Goal: Task Accomplishment & Management: Manage account settings

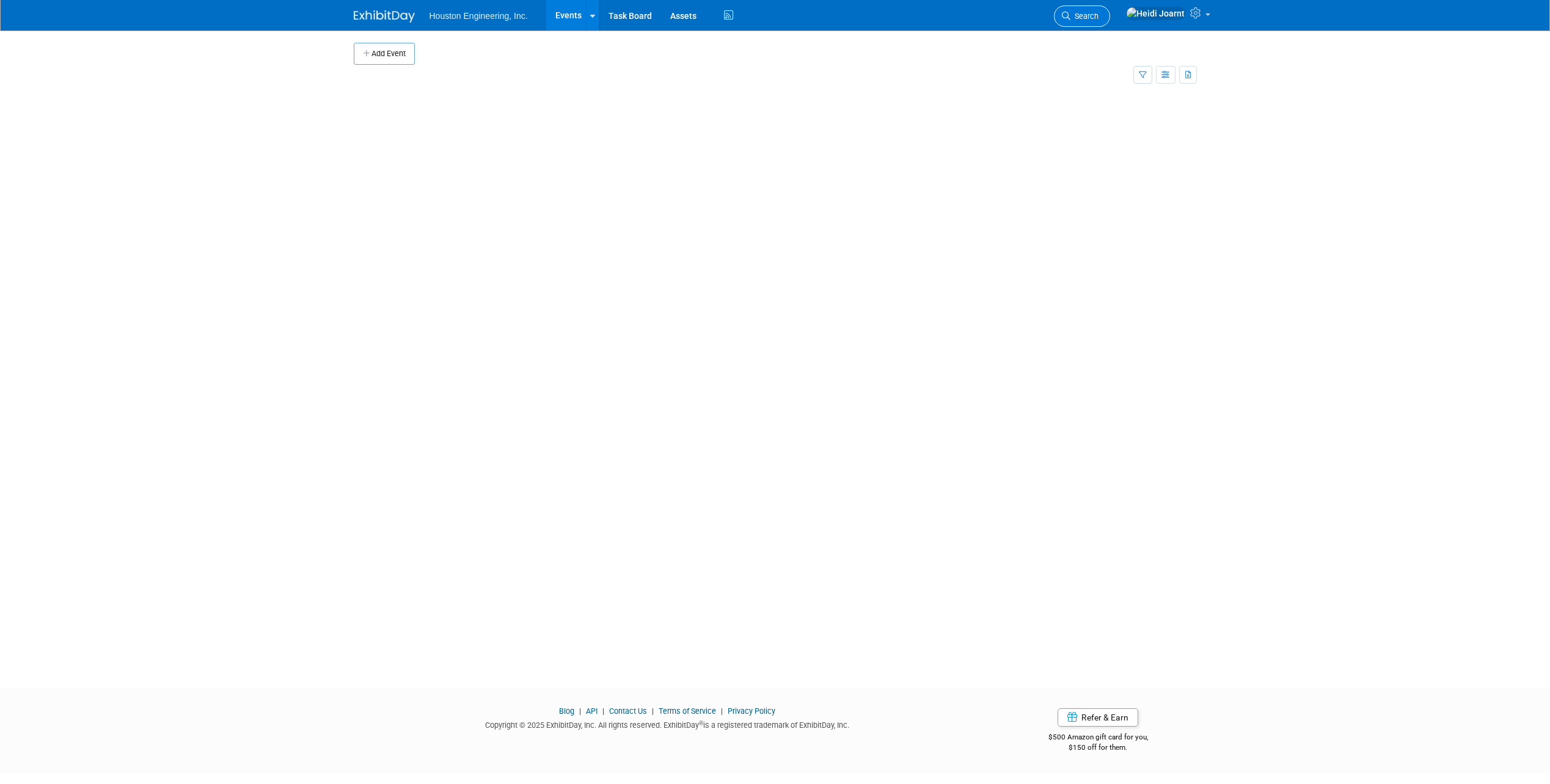
click at [1098, 18] on span "Search" at bounding box center [1085, 16] width 28 height 9
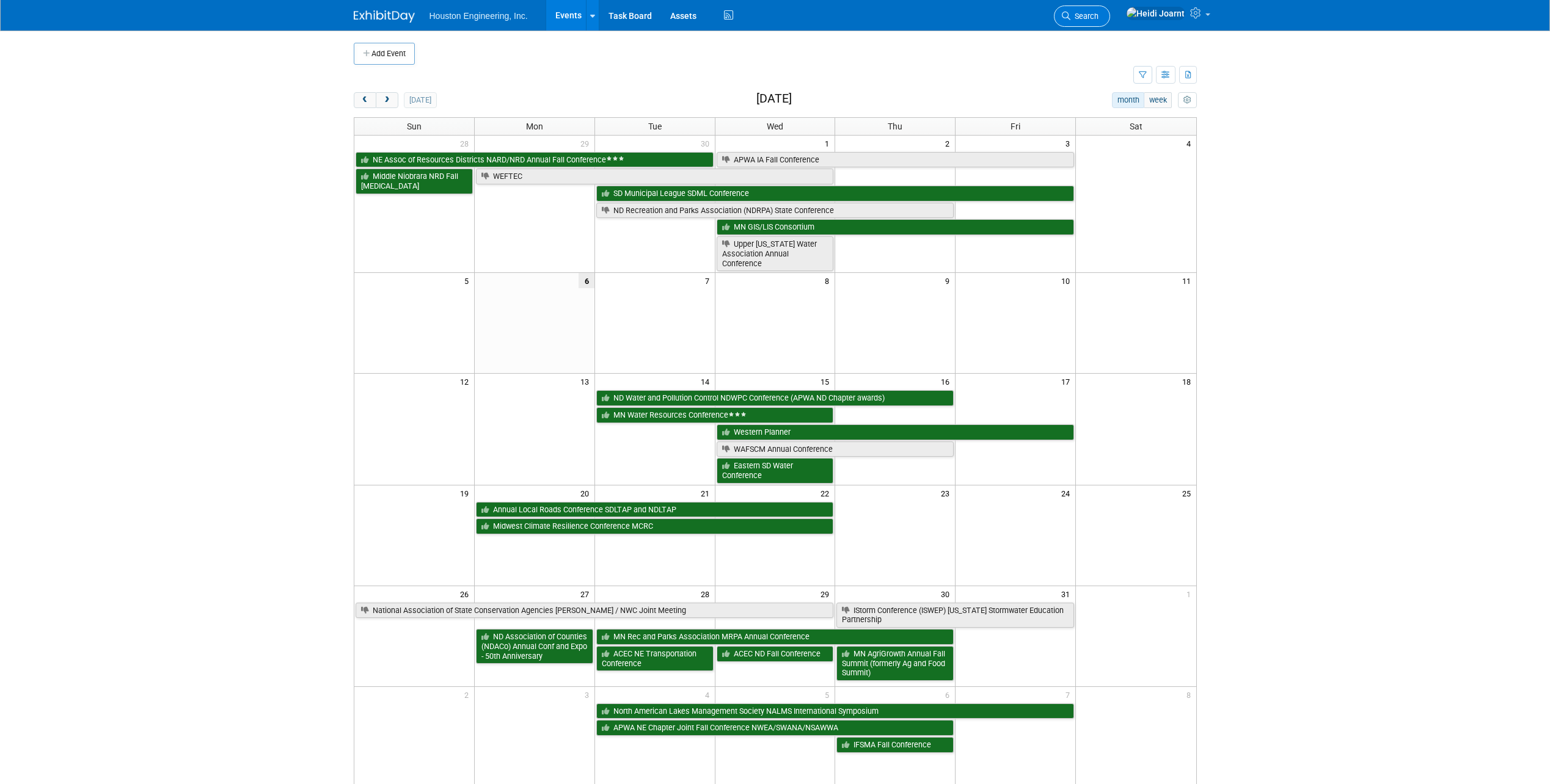
click at [1098, 19] on span "Search" at bounding box center [1085, 16] width 28 height 9
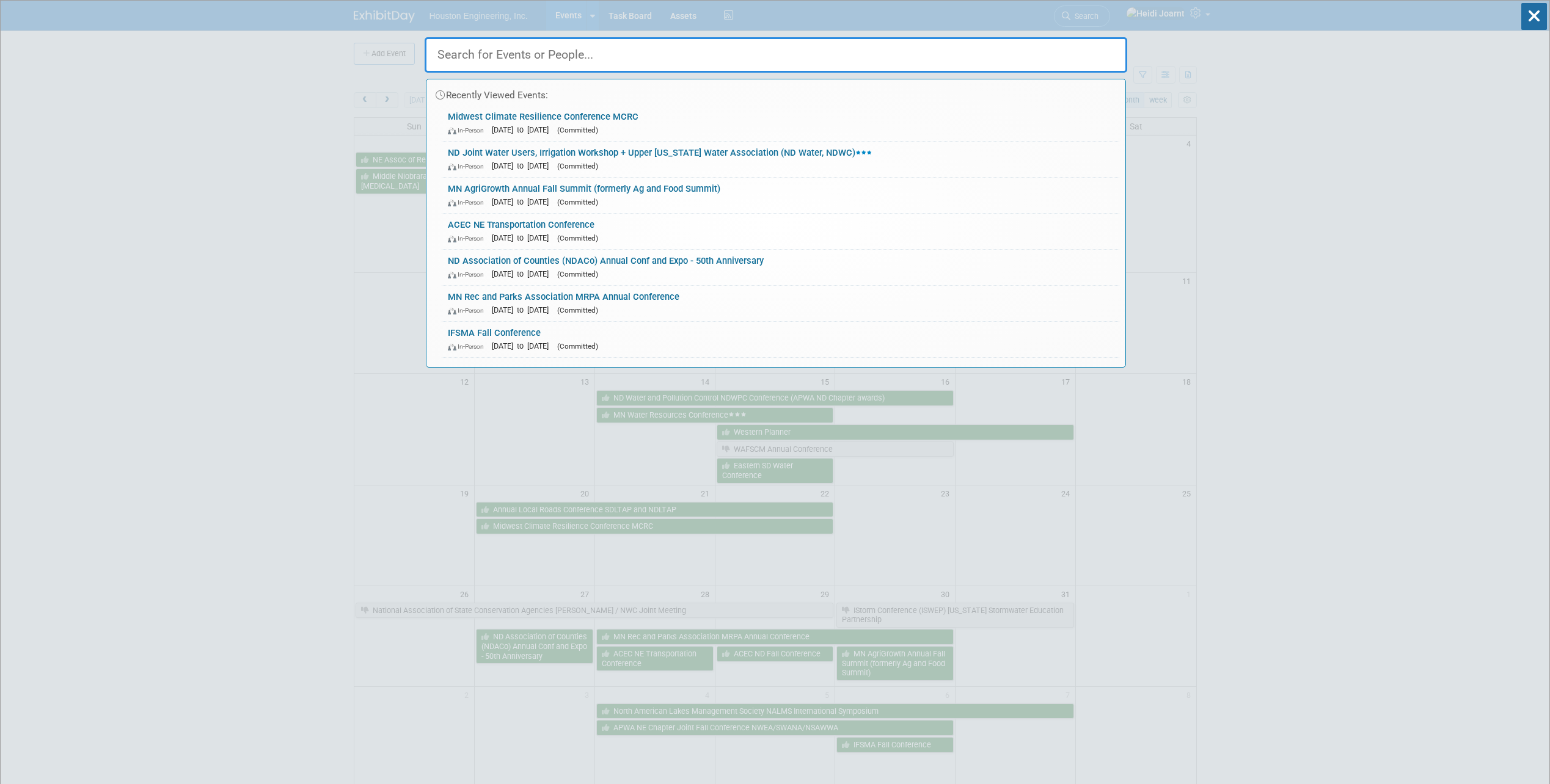
click at [914, 60] on input "text" at bounding box center [776, 55] width 703 height 35
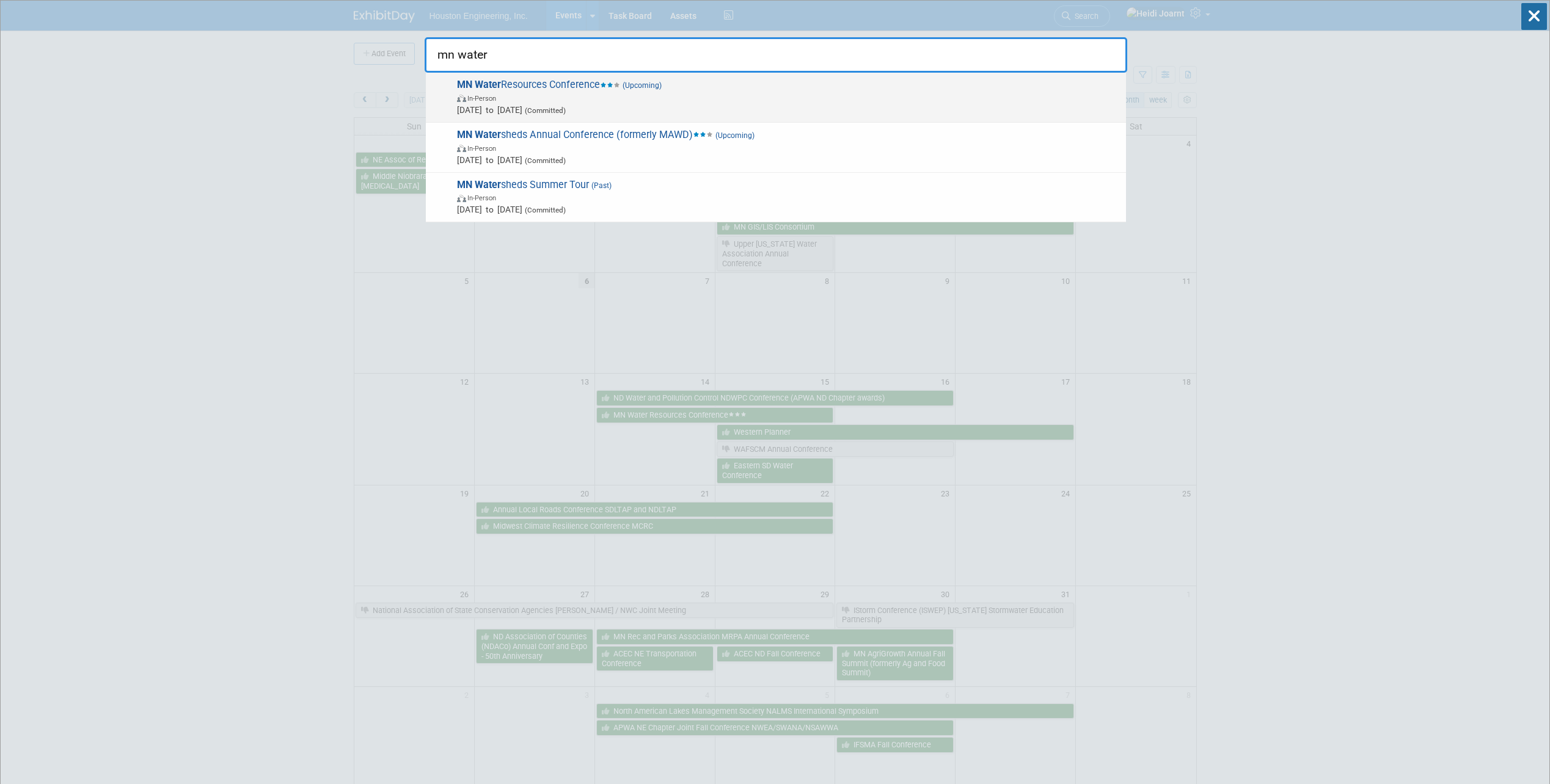
type input "mn water"
click at [797, 102] on span "In-Person" at bounding box center [788, 97] width 663 height 12
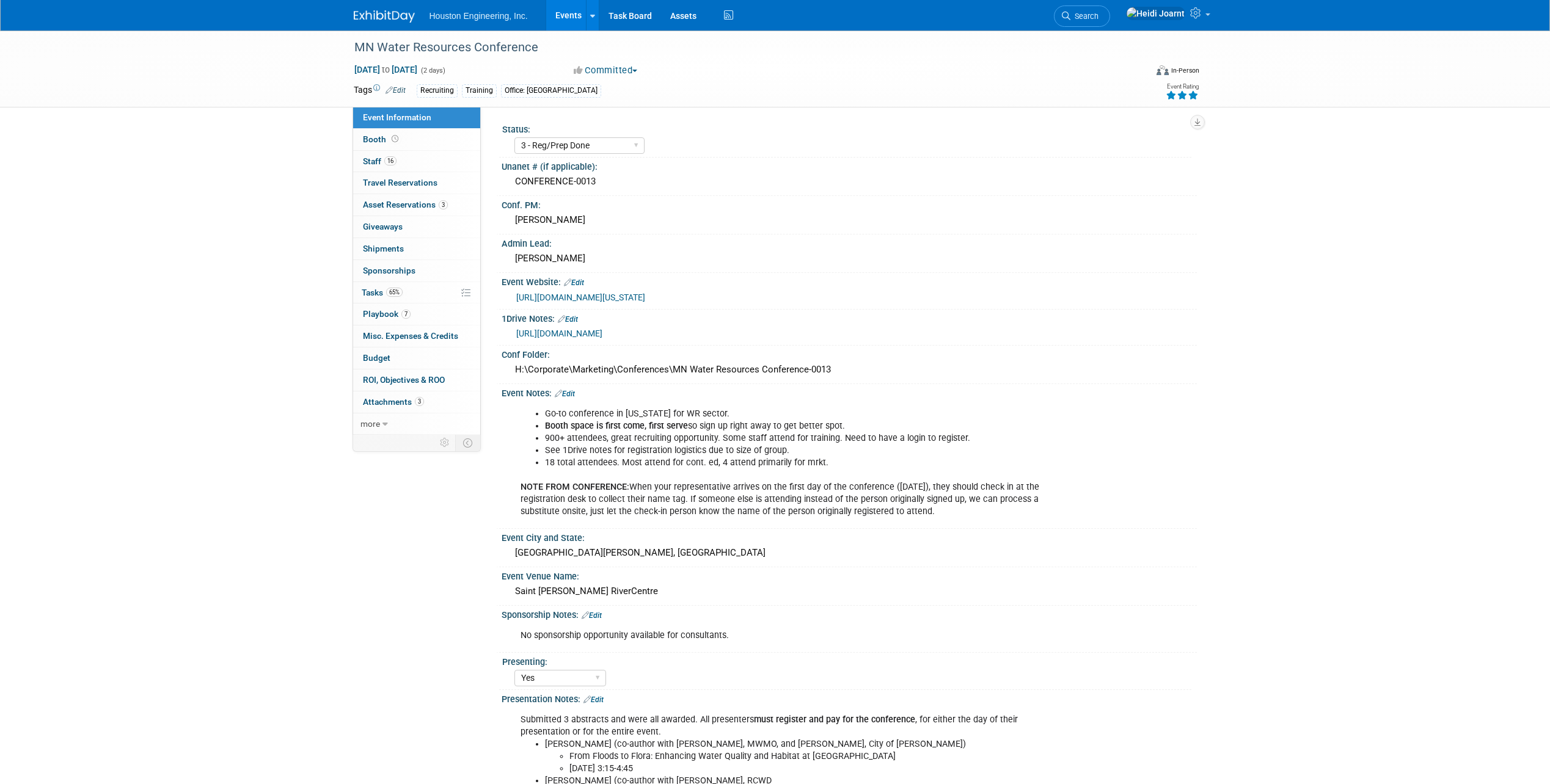
select select "3 - Reg/Prep Done"
select select "Yes"
select select "No"
select select "Water Resources"
click at [1110, 24] on link "Search" at bounding box center [1082, 16] width 56 height 21
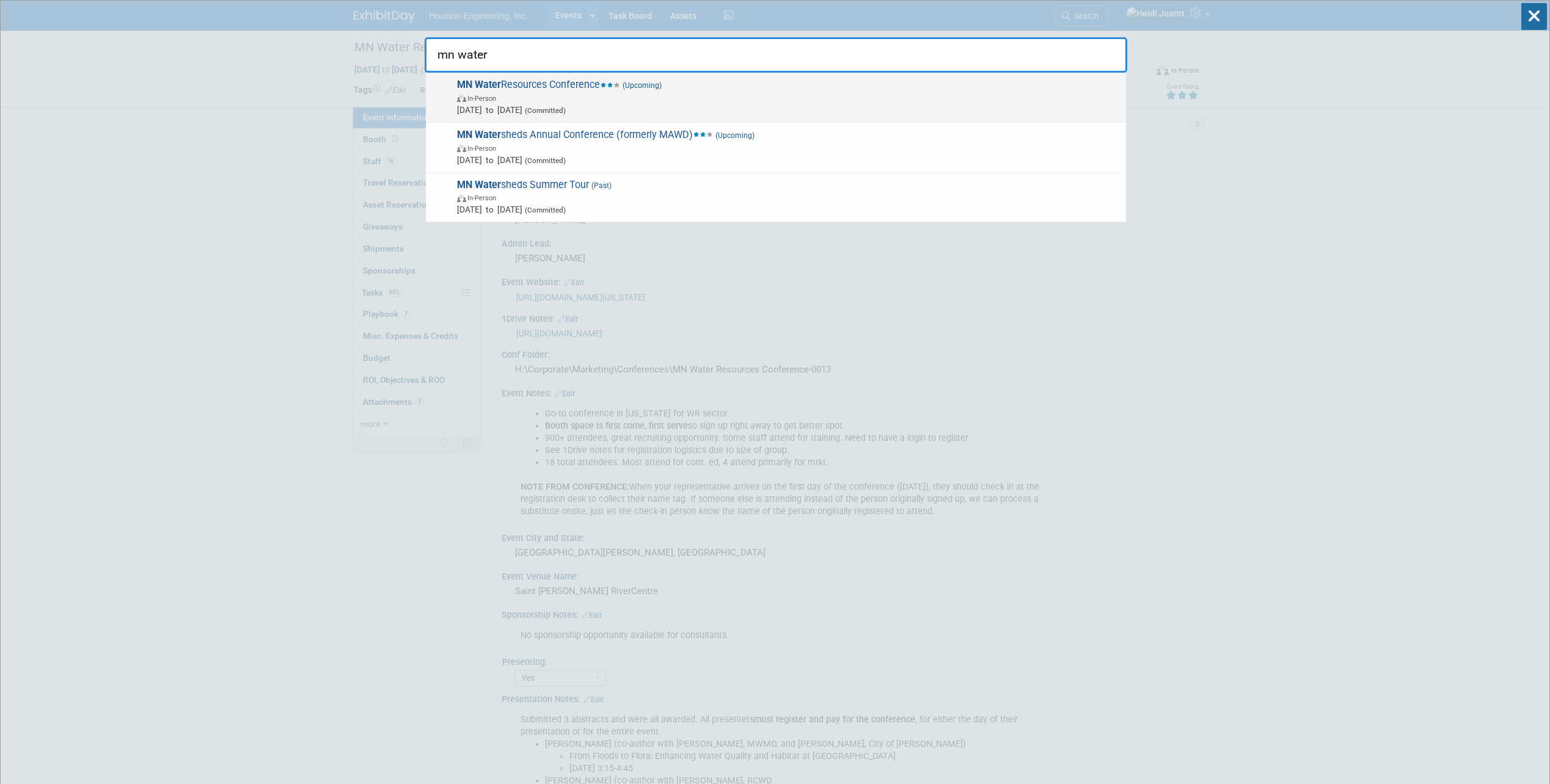
type input "mn water"
click at [836, 118] on div "MN Water Resources Conference (Upcoming) In-Person [DATE] to [DATE] (Committed)" at bounding box center [776, 98] width 700 height 50
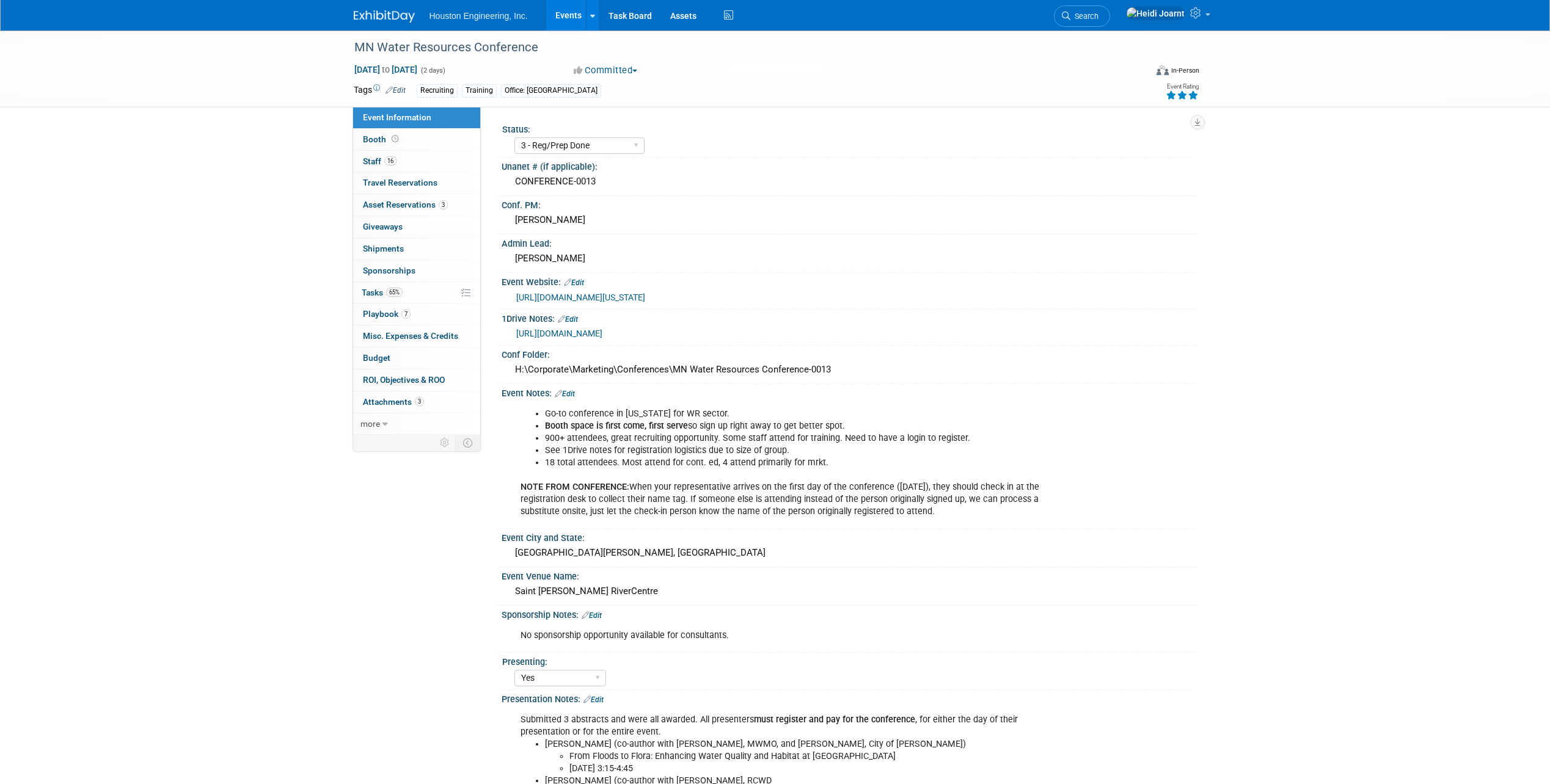
select select "3 - Reg/Prep Done"
select select "Yes"
select select "No"
select select "Water Resources"
click at [1098, 19] on span "Search" at bounding box center [1085, 16] width 28 height 9
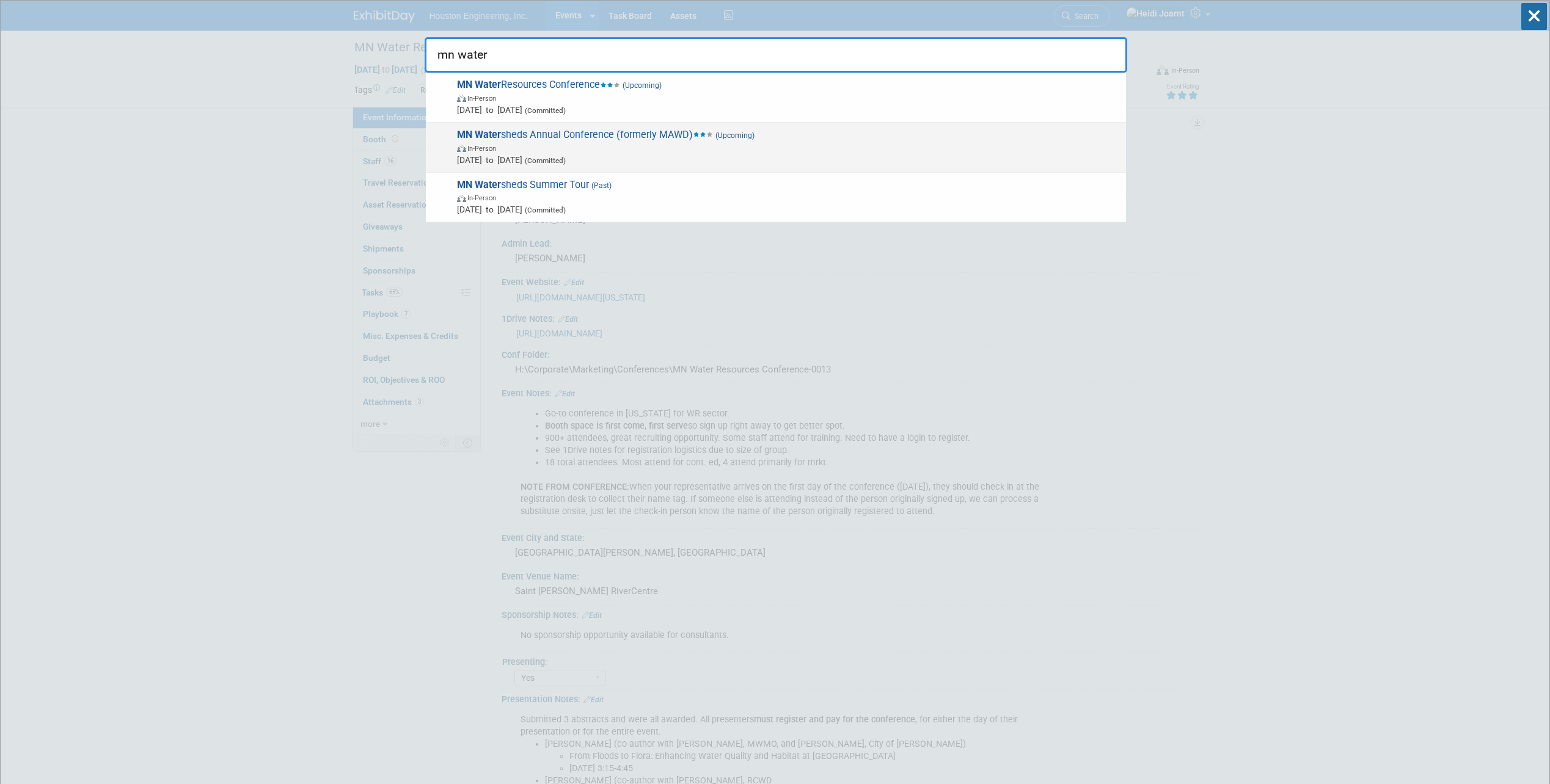
type input "mn water"
click at [740, 147] on span "In-Person" at bounding box center [788, 147] width 663 height 12
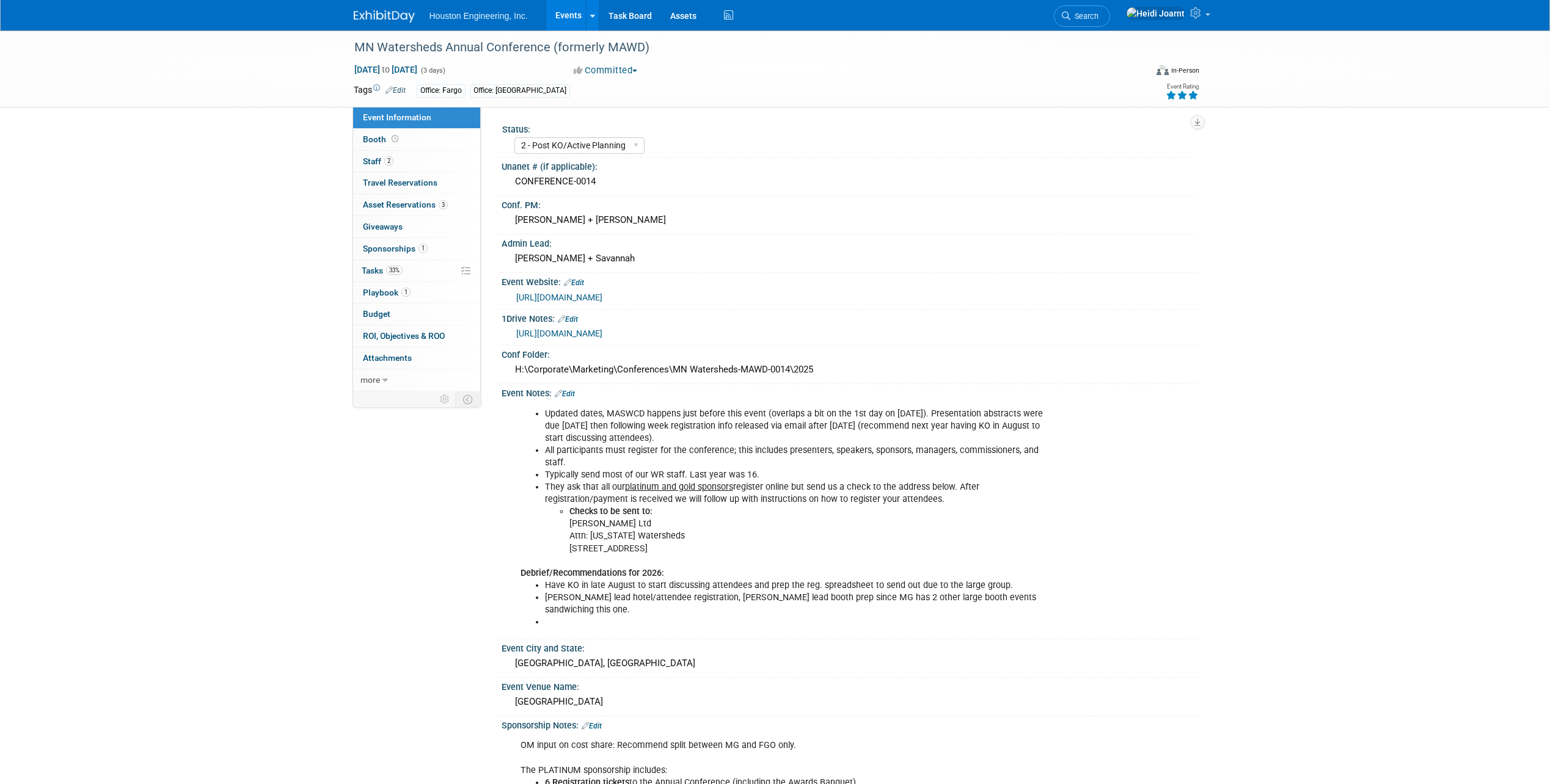
select select "2 - Post KO/Active Planning"
select select "Yes"
select select "Water Resources"
click at [419, 358] on link "0 Attachments 0" at bounding box center [416, 358] width 127 height 21
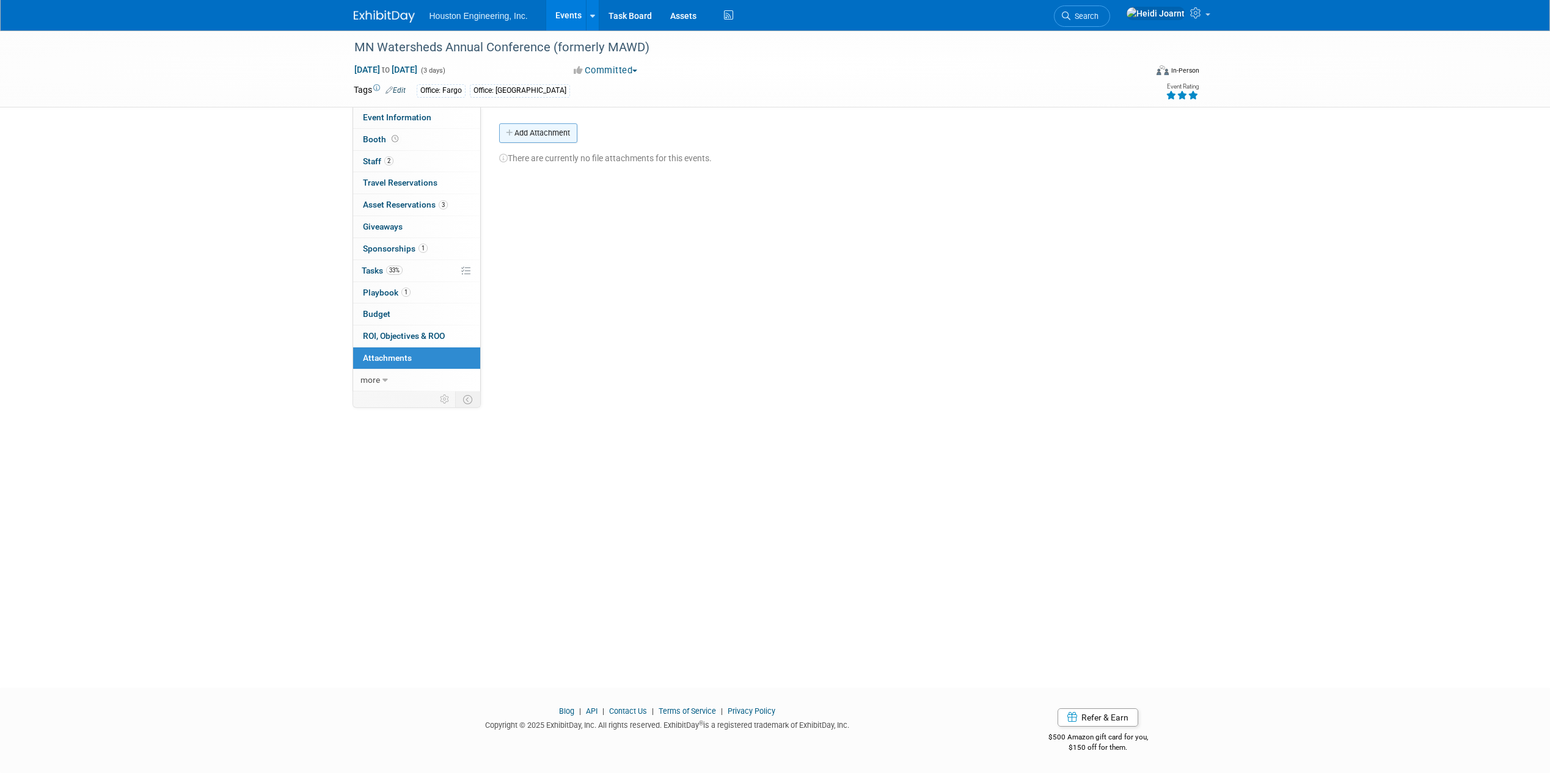
click at [544, 139] on button "Add Attachment" at bounding box center [539, 133] width 78 height 19
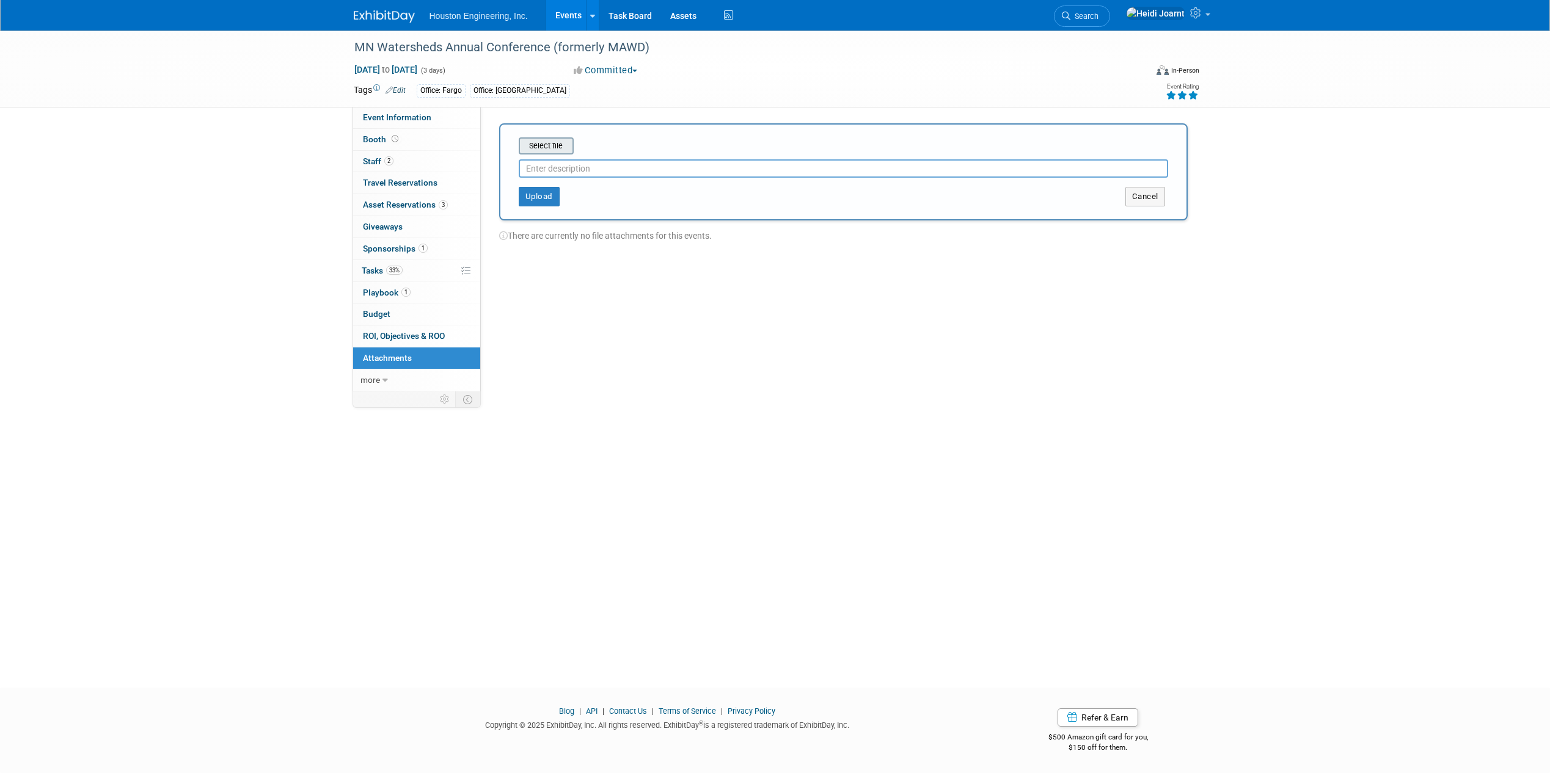
click at [544, 148] on input "file" at bounding box center [500, 146] width 145 height 15
click at [577, 167] on input "text" at bounding box center [843, 163] width 649 height 18
type input "Quick Facts Tradeshow PDF"
click at [533, 196] on button "Upload" at bounding box center [539, 192] width 41 height 19
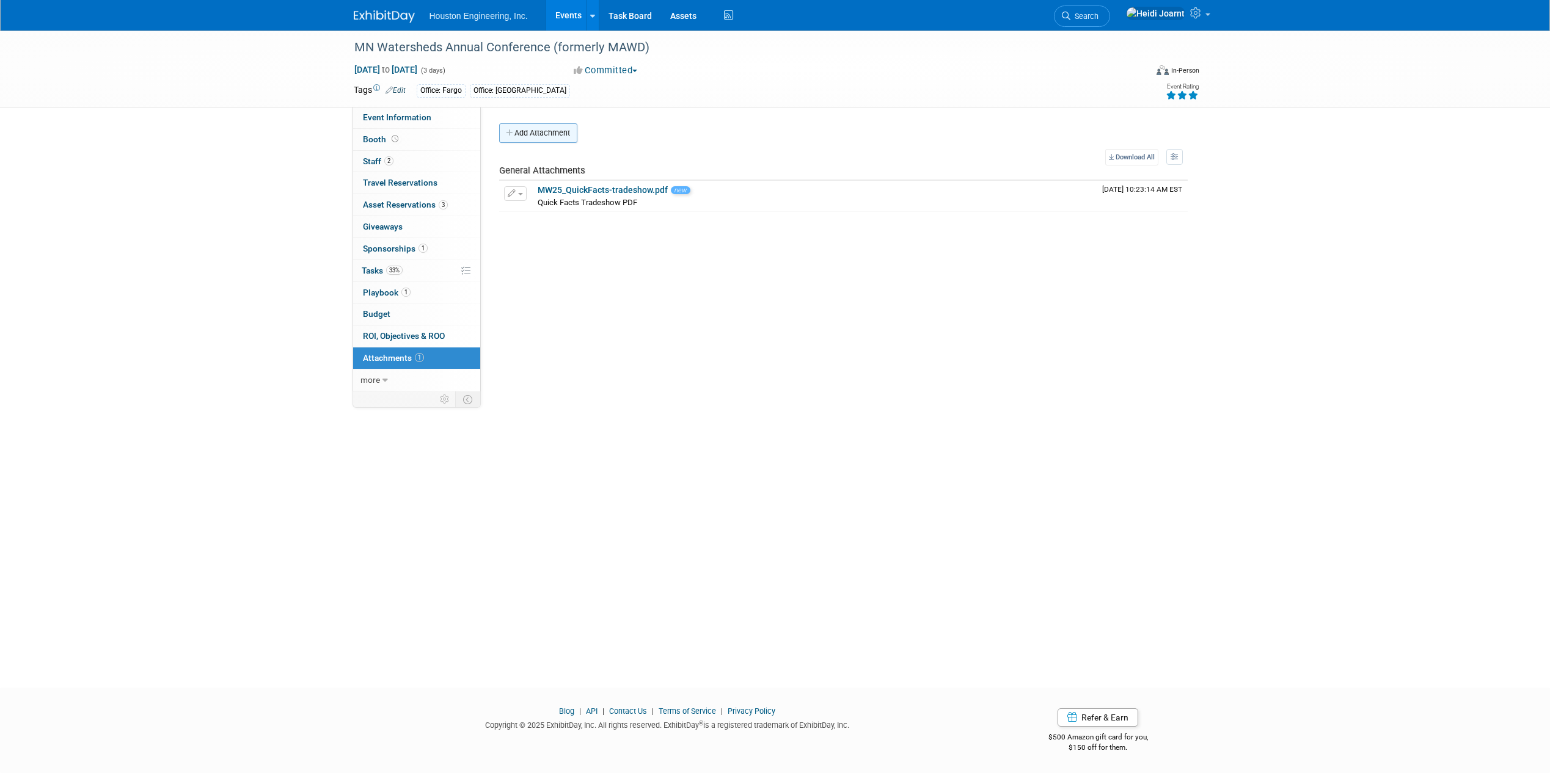
click at [539, 134] on button "Add Attachment" at bounding box center [539, 133] width 78 height 19
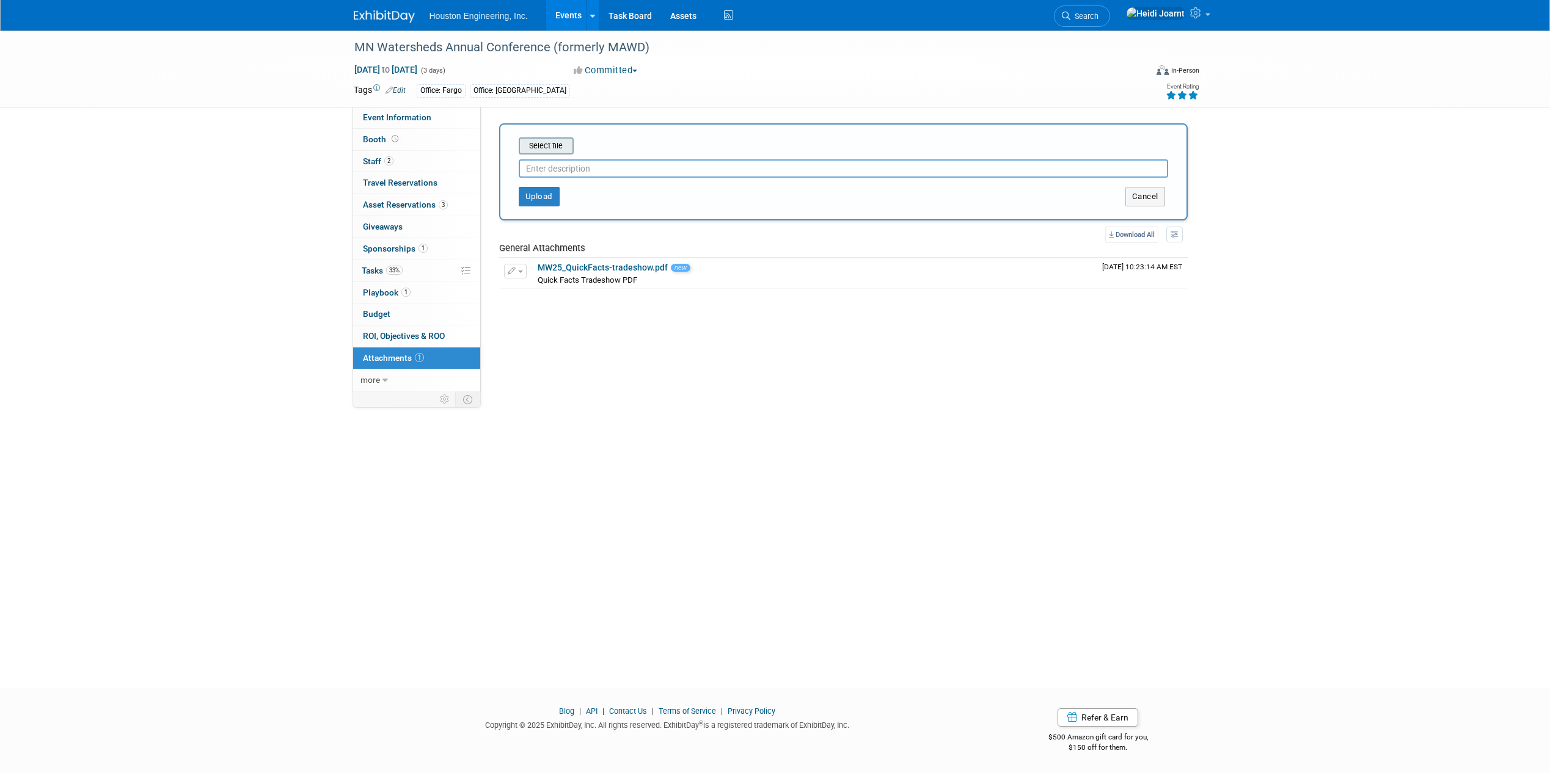
click at [547, 143] on input "file" at bounding box center [500, 146] width 145 height 15
type input "Tradeshow Levels"
click at [539, 197] on button "Upload" at bounding box center [539, 192] width 41 height 19
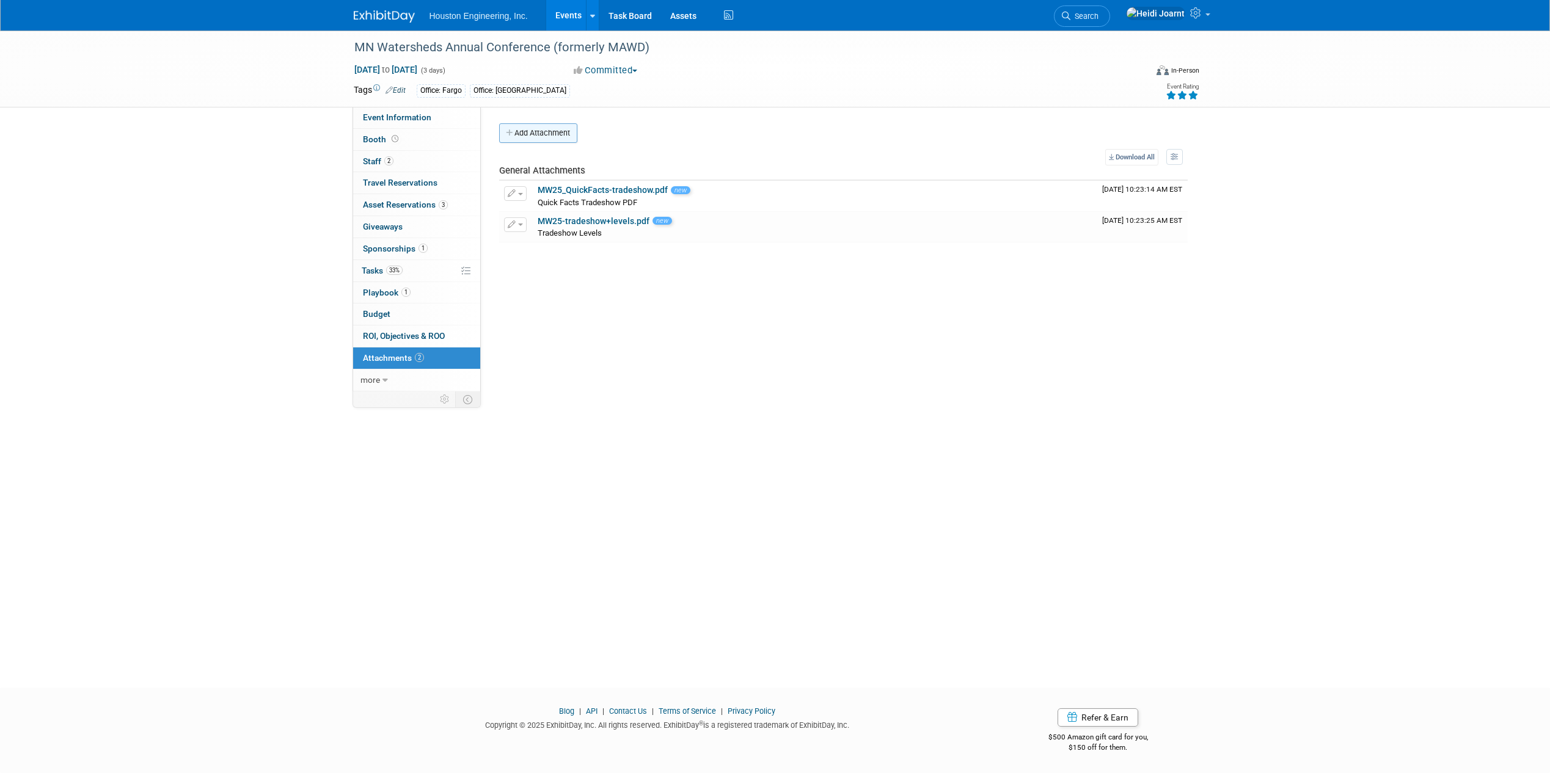
click at [557, 138] on button "Add Attachment" at bounding box center [539, 133] width 78 height 19
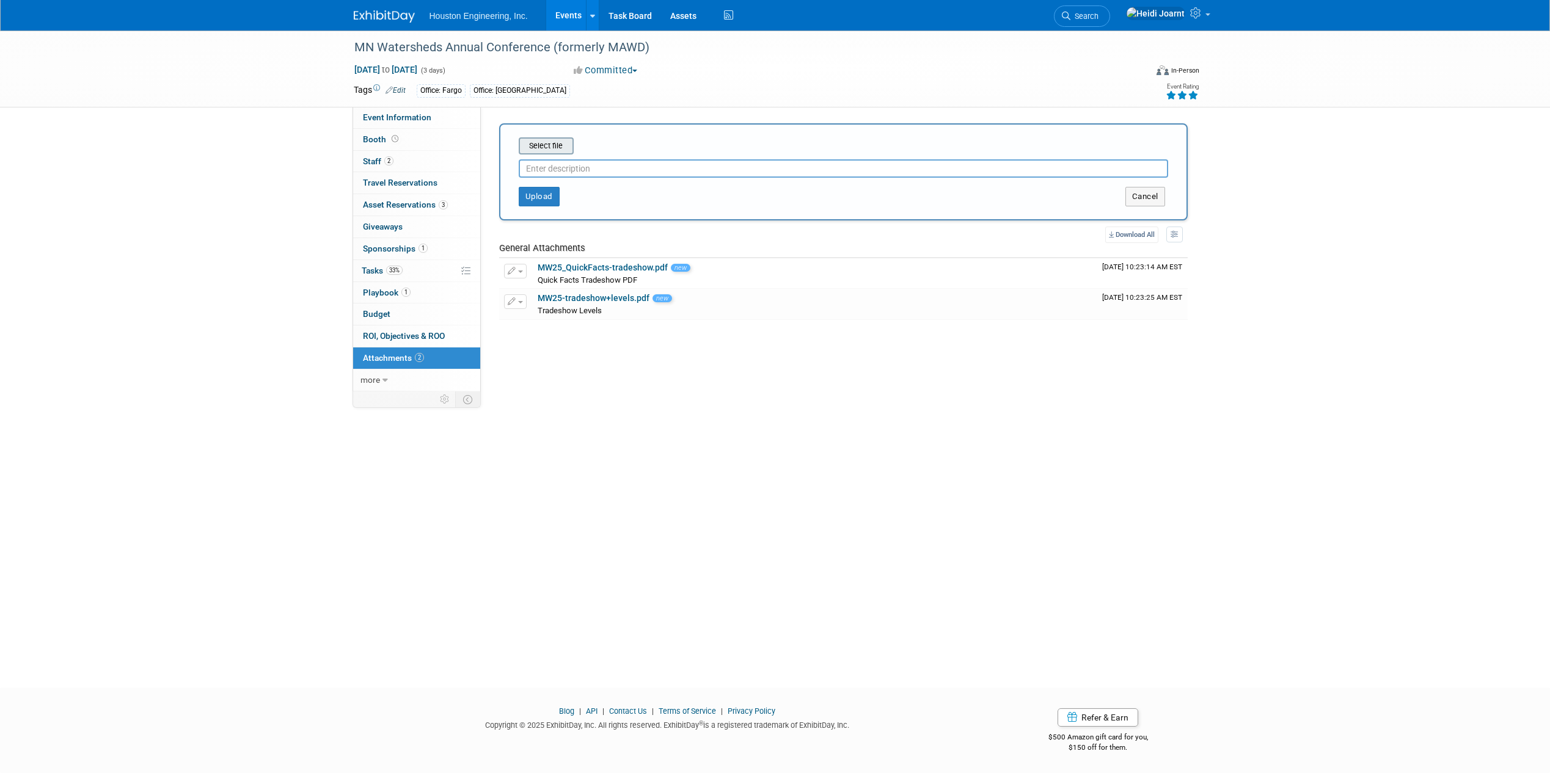
click at [551, 138] on div "Select file" at bounding box center [546, 146] width 55 height 17
click at [551, 135] on div "Select file This is an invoice Upload Cancel" at bounding box center [844, 172] width 688 height 97
click at [551, 143] on input "file" at bounding box center [500, 146] width 145 height 15
click at [632, 161] on input "text" at bounding box center [843, 163] width 649 height 18
type input "P"
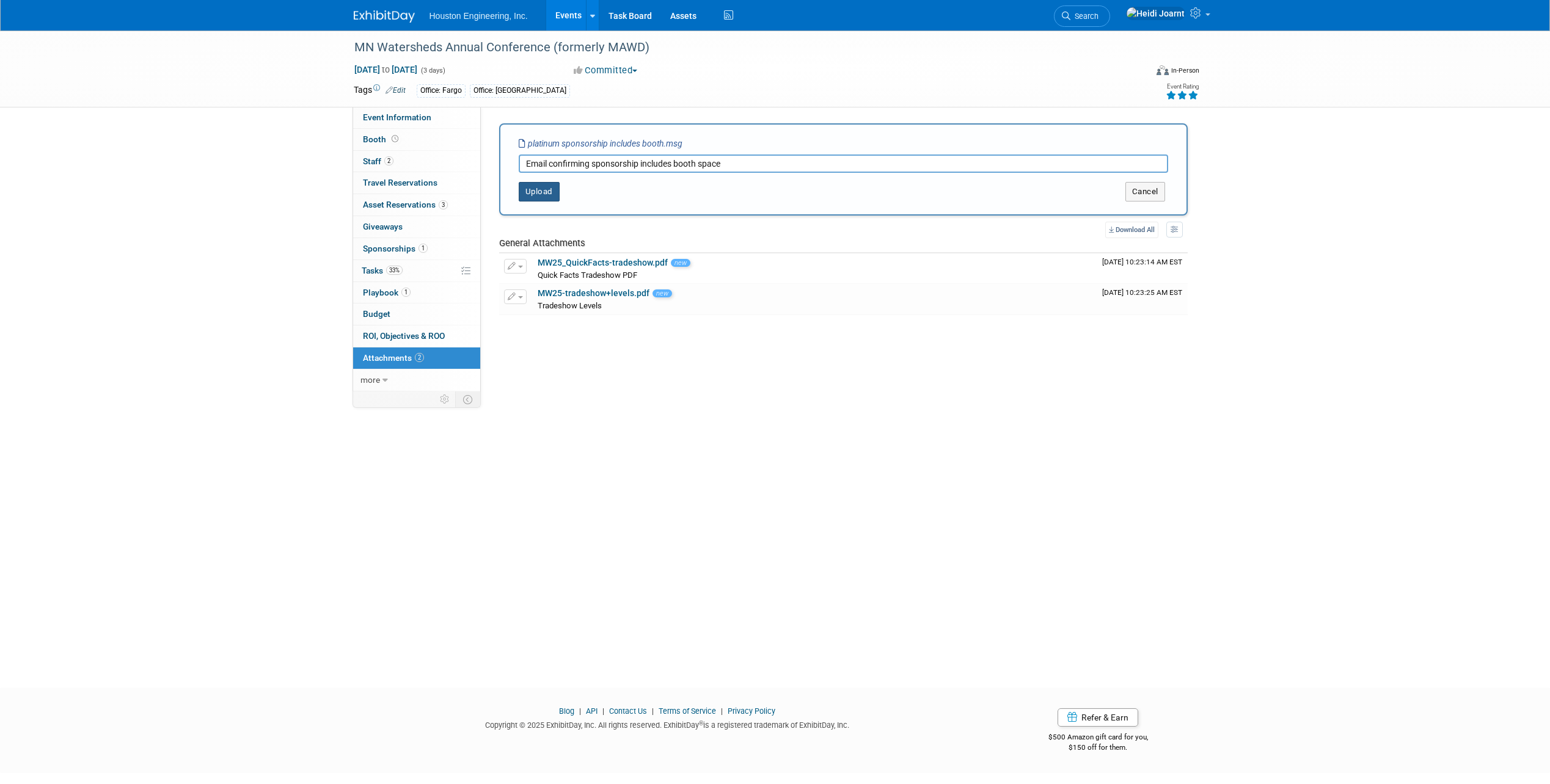
click at [555, 195] on button "Upload" at bounding box center [539, 192] width 41 height 19
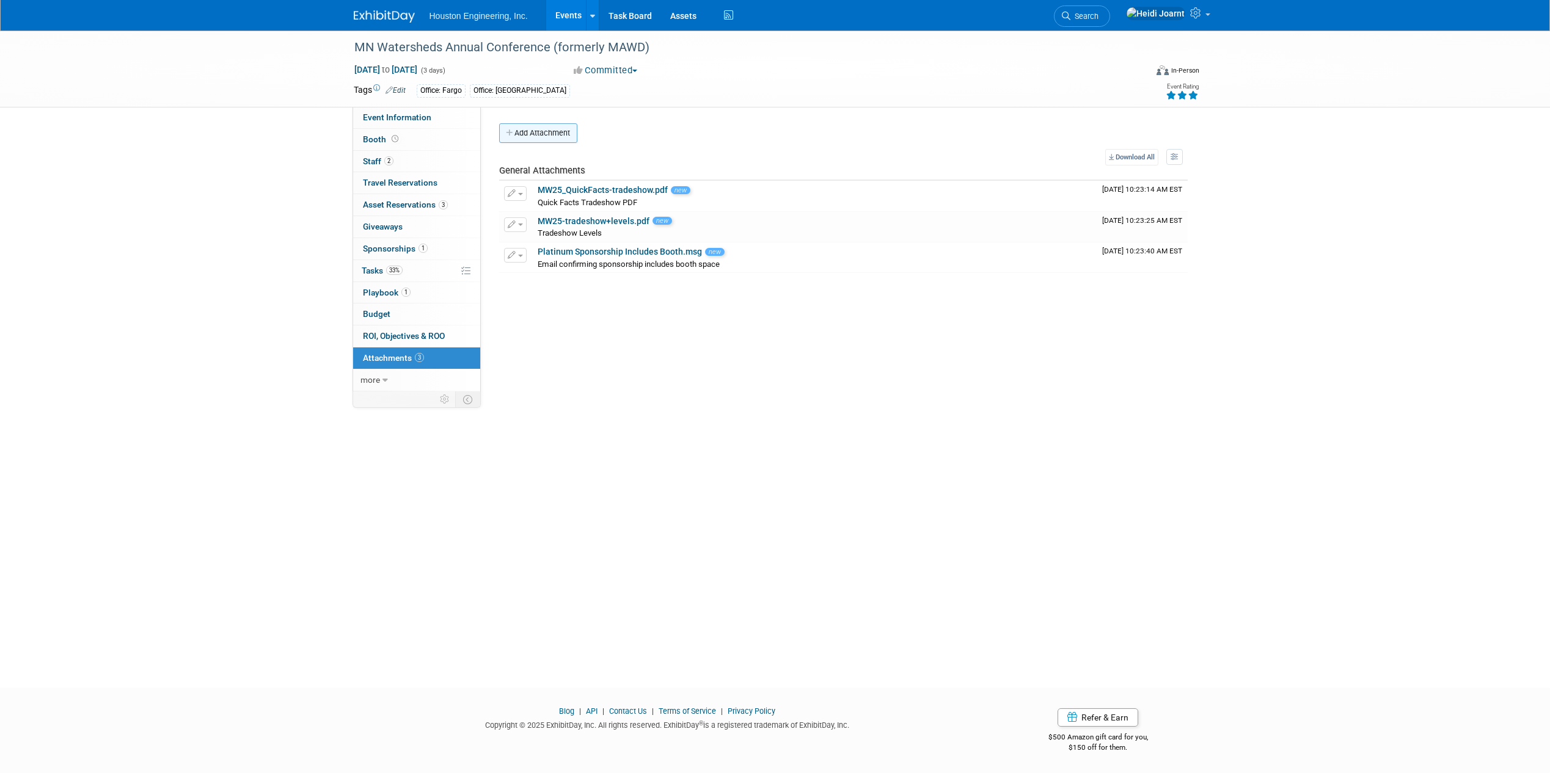
click at [539, 137] on button "Add Attachment" at bounding box center [539, 133] width 78 height 19
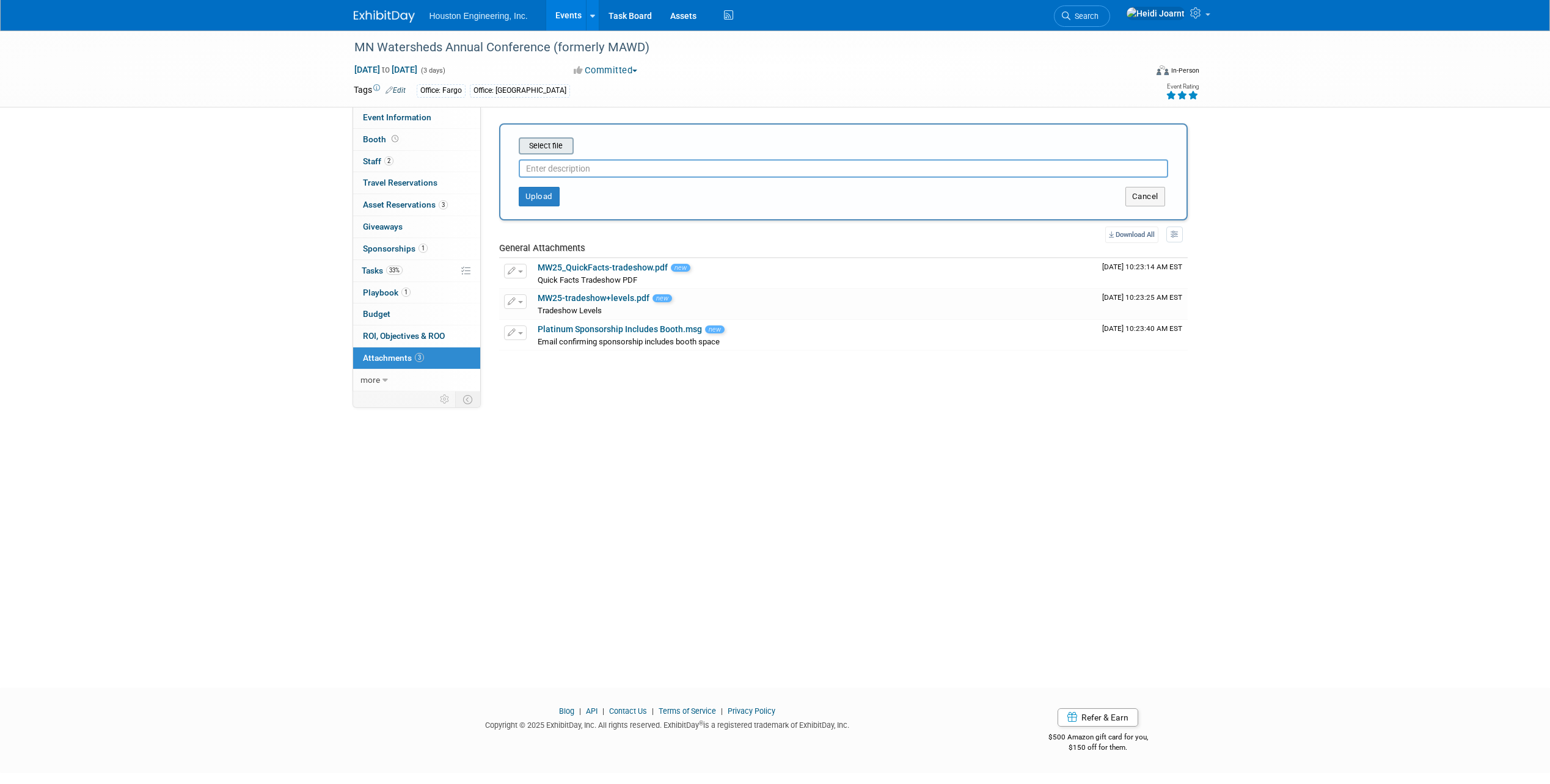
click at [540, 145] on input "file" at bounding box center [500, 146] width 145 height 15
type input "Sponsorship Info - Marketing Deadlines for Ad and Social Post"
click at [546, 196] on button "Upload" at bounding box center [539, 192] width 41 height 19
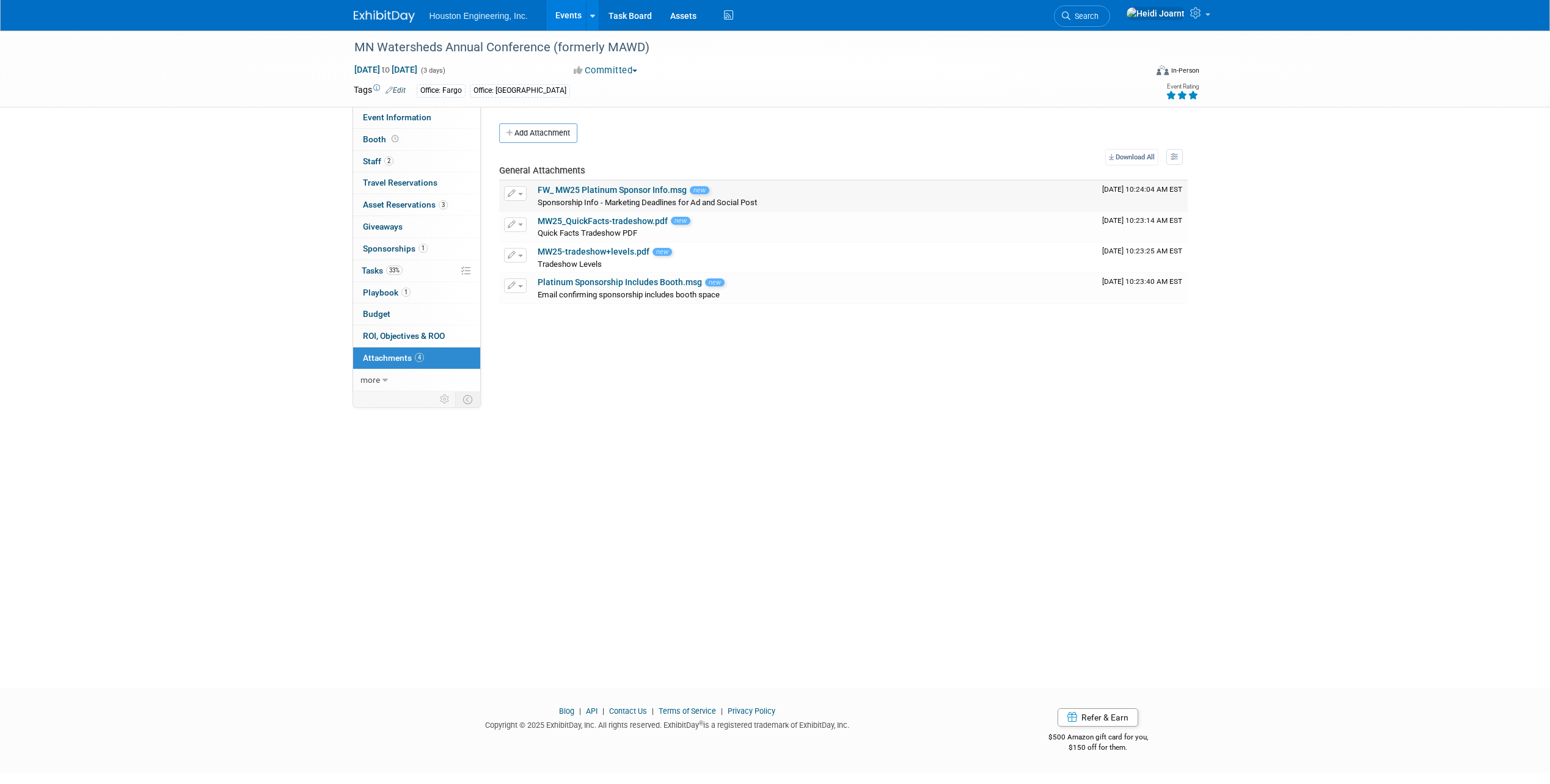
click at [634, 194] on link "FW_ MW25 Platinum Sponsor Info.msg" at bounding box center [613, 190] width 149 height 10
click at [395, 118] on span "Event Information" at bounding box center [397, 117] width 68 height 10
select select "2 - Post KO/Active Planning"
select select "Yes"
select select "Water Resources"
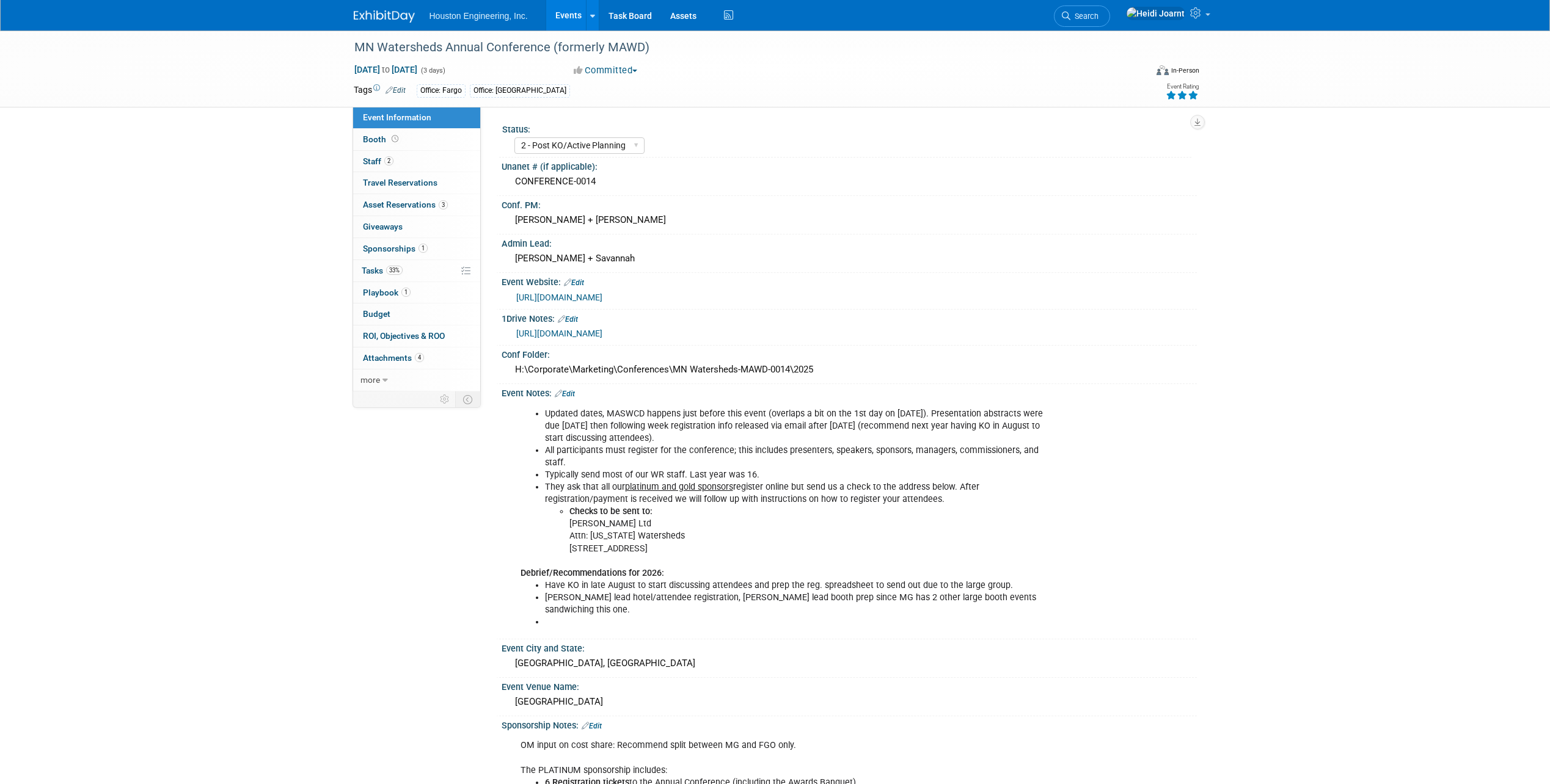
drag, startPoint x: 632, startPoint y: 180, endPoint x: 486, endPoint y: 186, distance: 146.1
click at [486, 186] on div "Status: 1 - GNG/KO Needed 2 - Post KO/Active Planning 3 - Reg/Prep Done Unanet …" at bounding box center [838, 249] width 716 height 284
drag, startPoint x: 486, startPoint y: 186, endPoint x: 614, endPoint y: 176, distance: 128.4
click at [614, 176] on div "CONFERENCE-0014" at bounding box center [849, 181] width 677 height 19
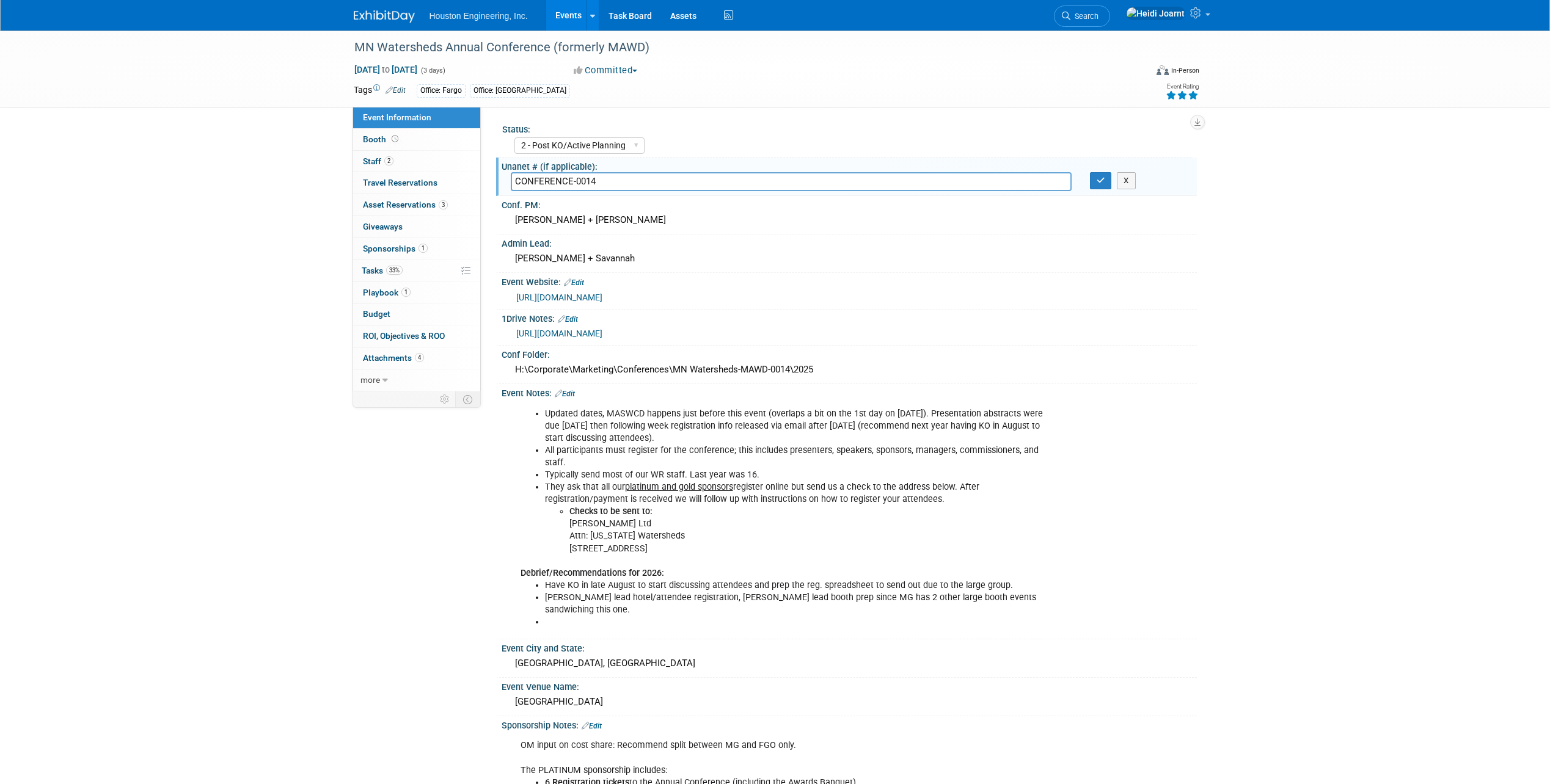
drag, startPoint x: 604, startPoint y: 183, endPoint x: 492, endPoint y: 181, distance: 112.0
click at [492, 181] on div "Status: 1 - GNG/KO Needed 2 - Post KO/Active Planning 3 - Reg/Prep Done Unanet …" at bounding box center [838, 249] width 716 height 284
click at [1099, 190] on div "CONFERENCE-0014 X" at bounding box center [849, 181] width 696 height 19
click at [1099, 187] on button "button" at bounding box center [1101, 181] width 22 height 17
